Goal: Task Accomplishment & Management: Manage account settings

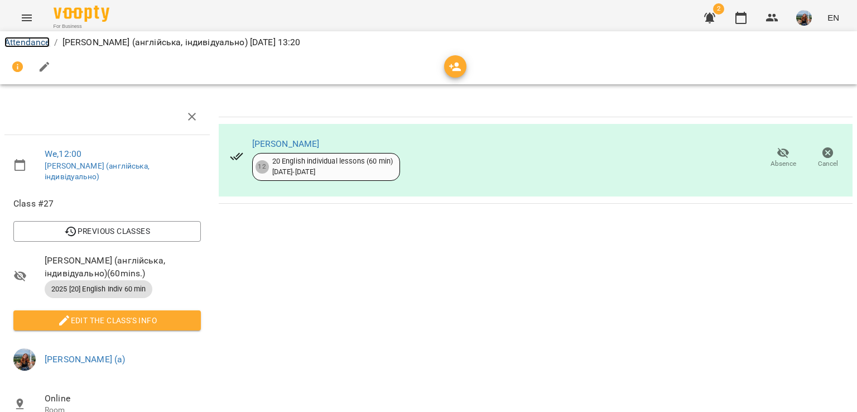
click at [37, 39] on link "Attendance" at bounding box center [26, 42] width 45 height 11
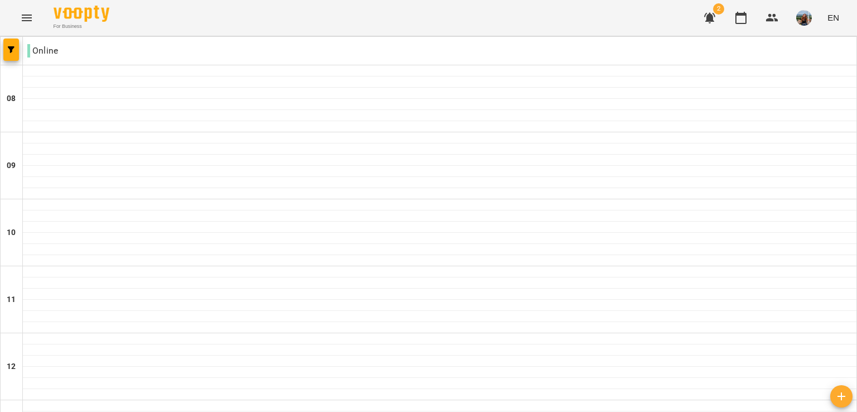
scroll to position [279, 0]
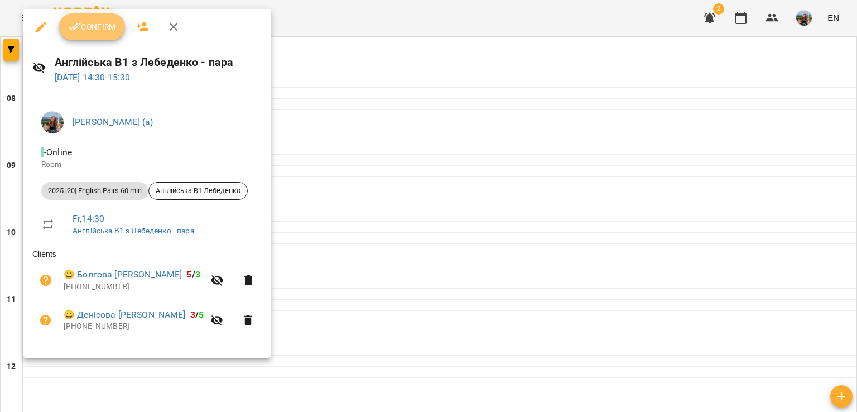
click at [90, 32] on span "Confirm" at bounding box center [92, 26] width 48 height 13
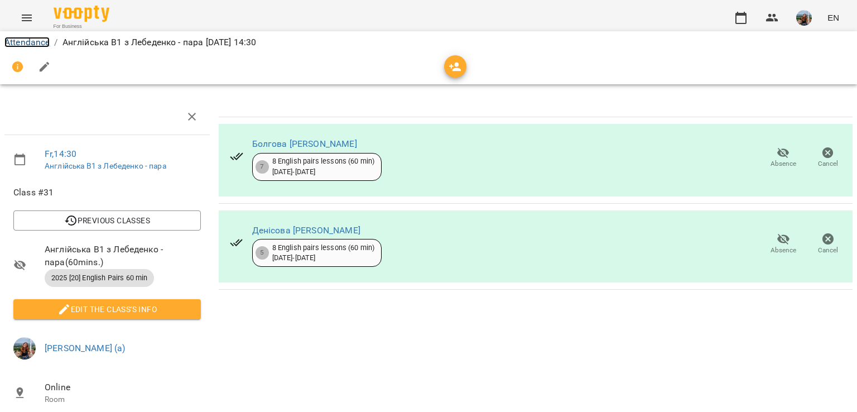
click at [33, 39] on link "Attendance" at bounding box center [26, 42] width 45 height 11
